Goal: Task Accomplishment & Management: Use online tool/utility

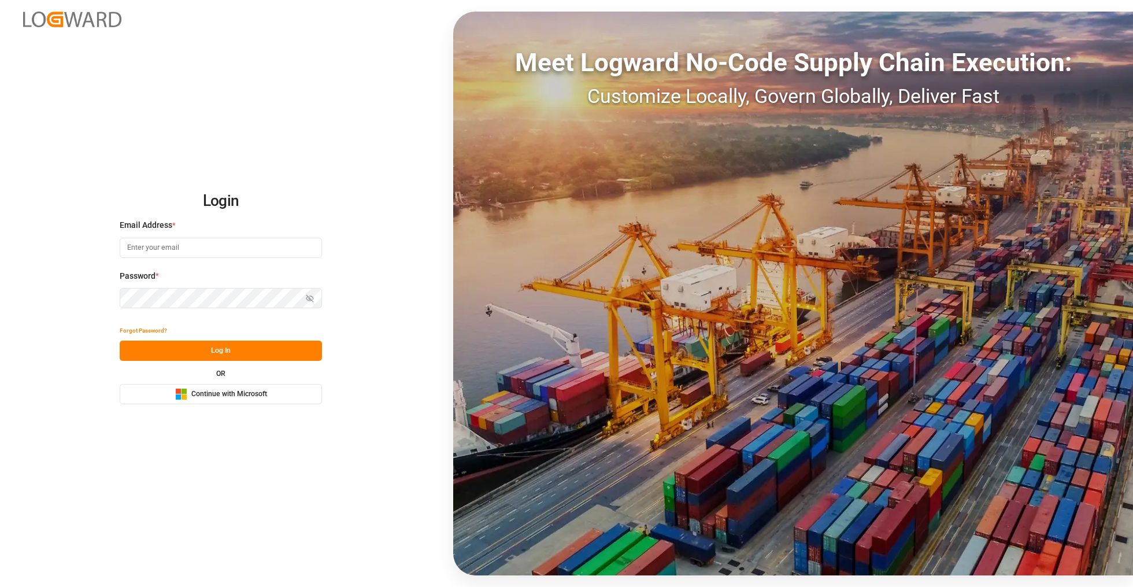
click at [269, 397] on button "Microsoft Logo Continue with Microsoft" at bounding box center [221, 394] width 202 height 20
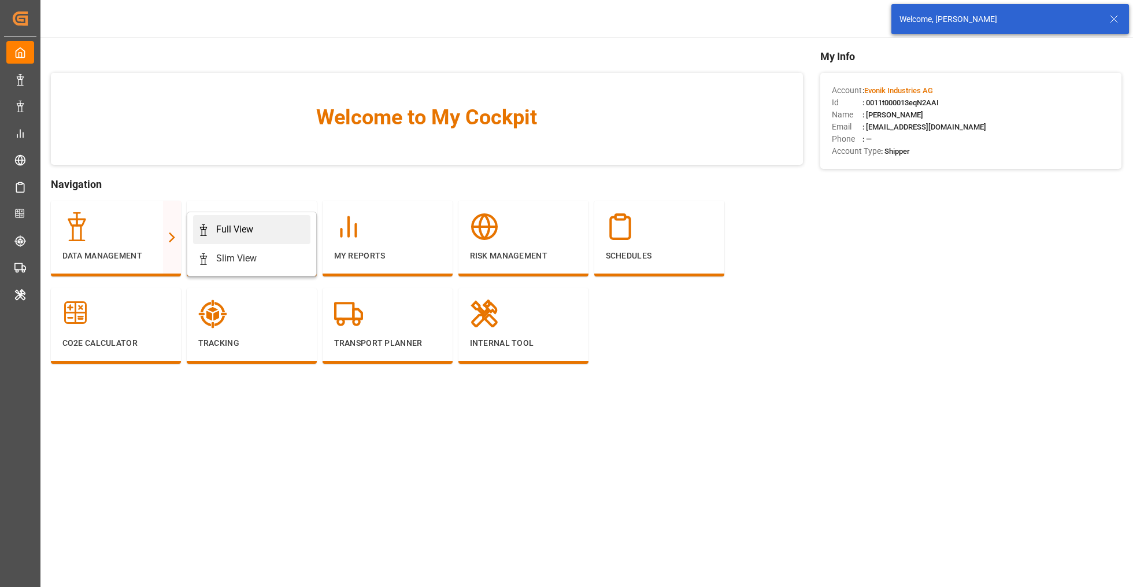
click at [227, 238] on link "Full View" at bounding box center [251, 229] width 117 height 29
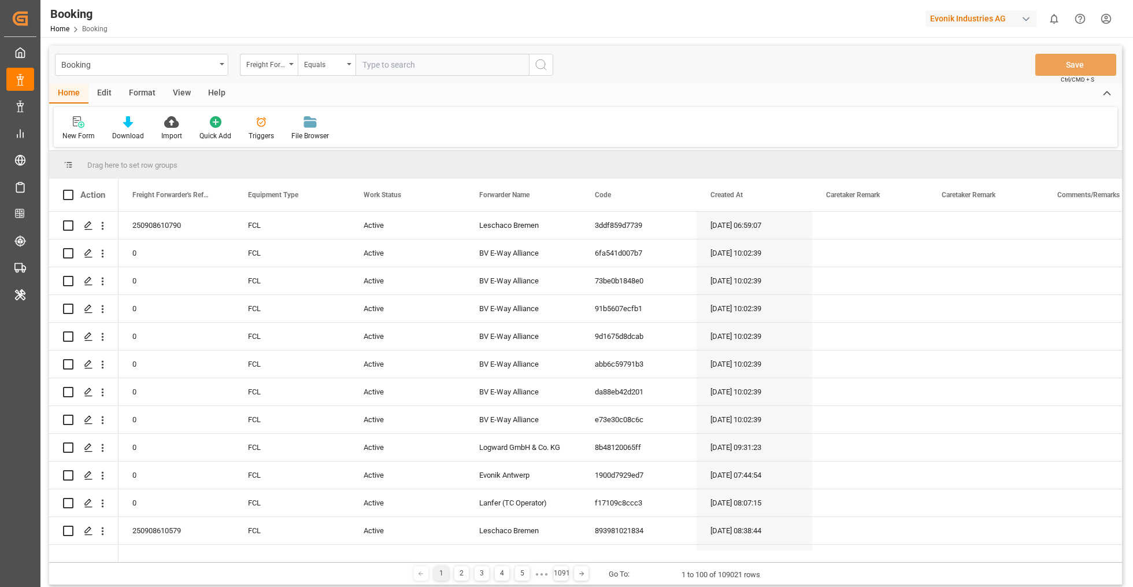
click at [138, 95] on div "Format" at bounding box center [142, 94] width 44 height 20
click at [66, 128] on div "Filter Rows" at bounding box center [79, 128] width 51 height 25
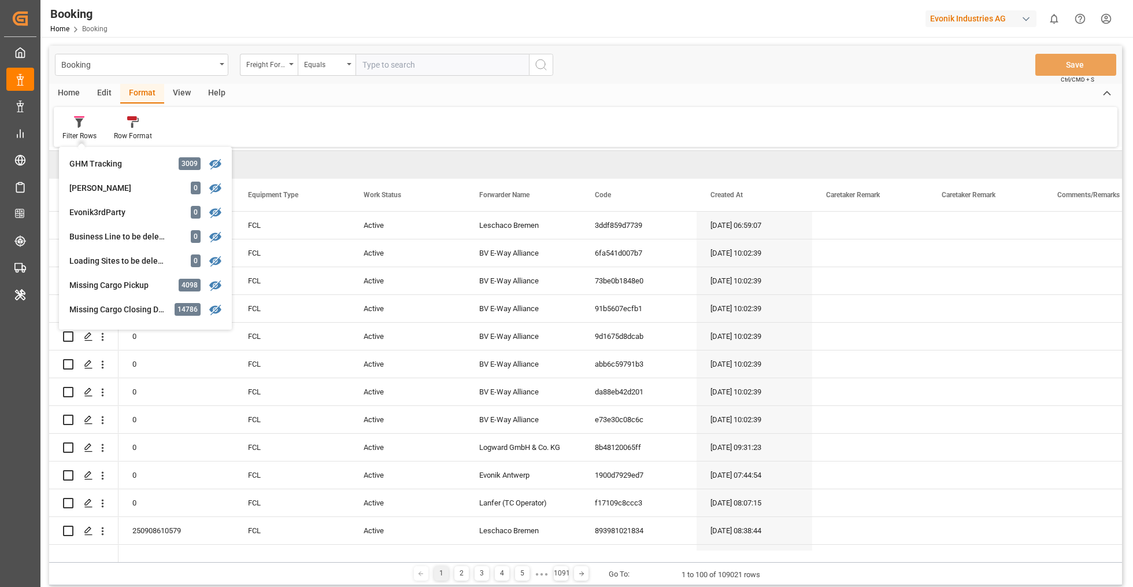
click at [363, 134] on div "Filter Rows GHM Tracking 3009 Karl gross 0 Evonik3rdParty 0 Business Line to be…" at bounding box center [586, 127] width 1064 height 40
